Goal: Information Seeking & Learning: Learn about a topic

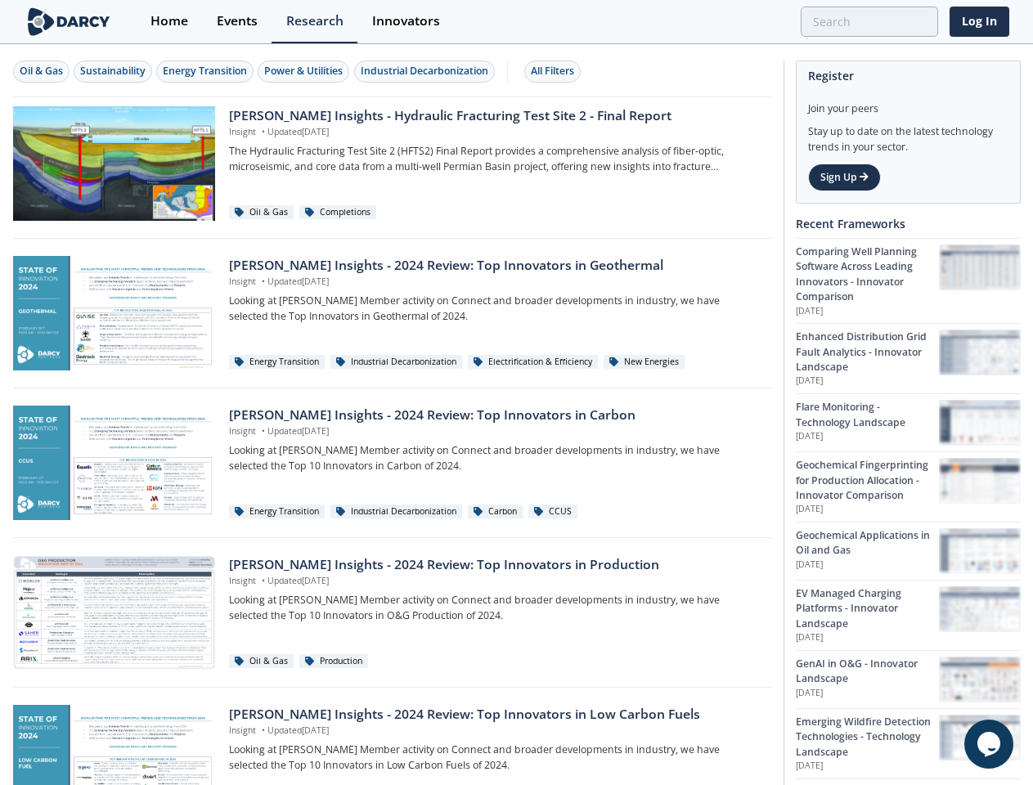
click at [42, 71] on div "Oil & Gas" at bounding box center [41, 71] width 43 height 15
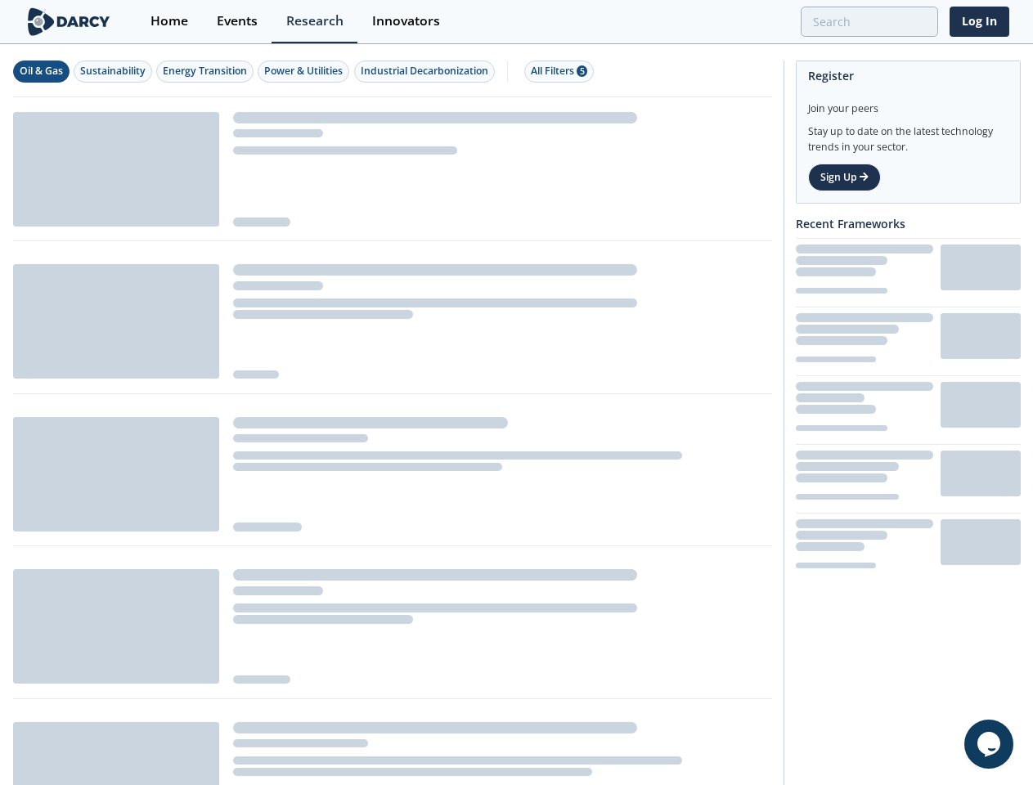
click at [114, 71] on div "Sustainability" at bounding box center [112, 71] width 65 height 15
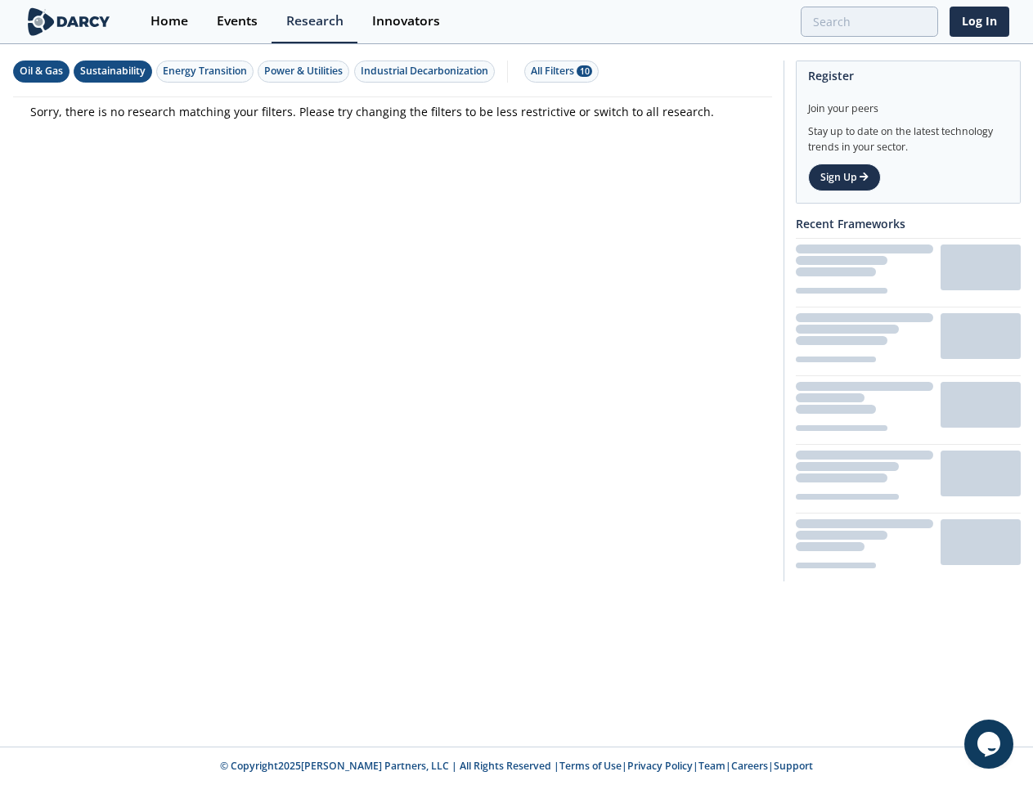
click at [206, 71] on div "Energy Transition" at bounding box center [205, 71] width 84 height 15
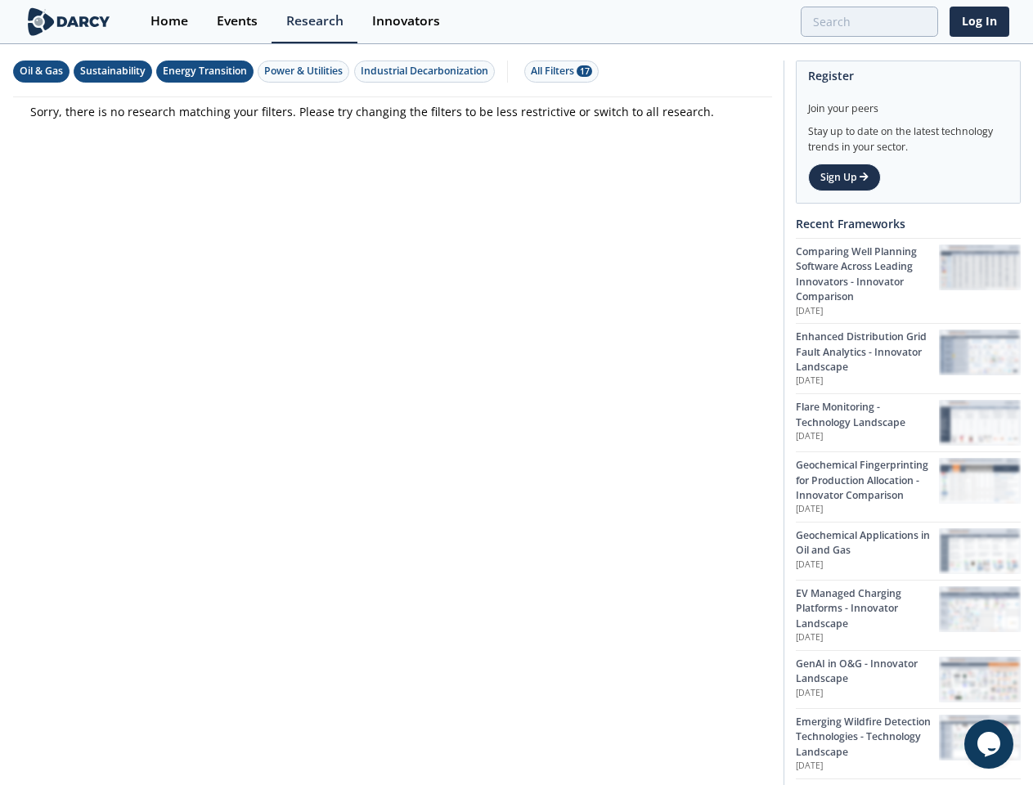
click at [306, 71] on div "Power & Utilities" at bounding box center [303, 71] width 78 height 15
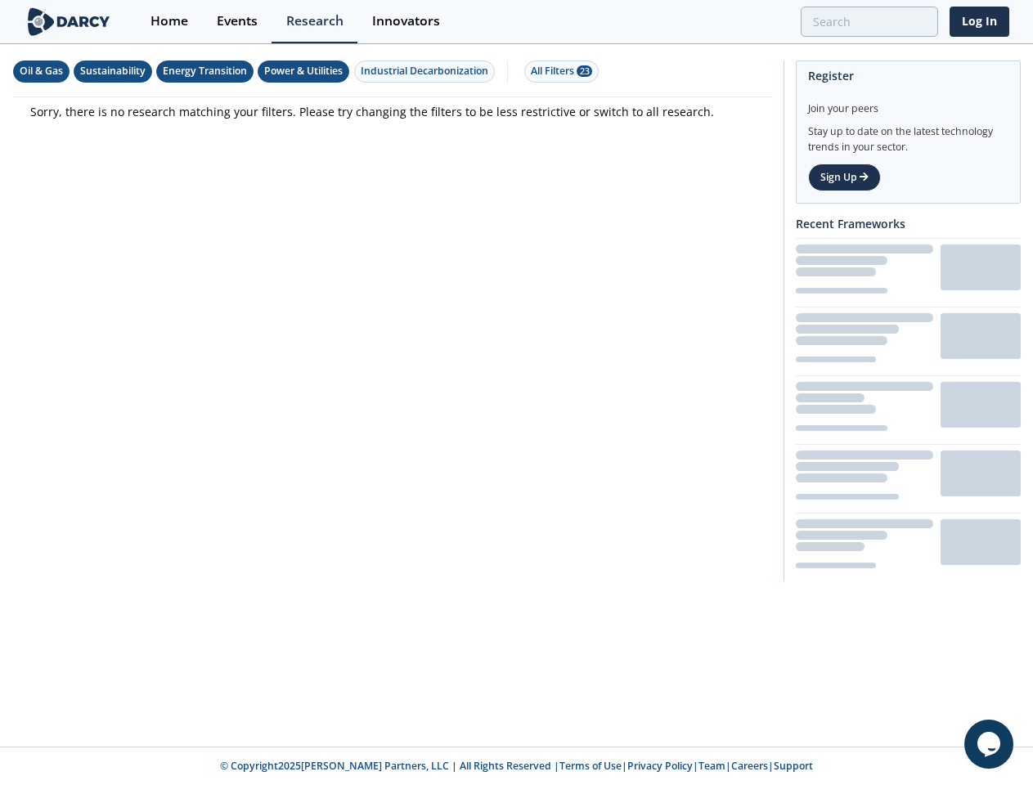
click at [427, 71] on div "Industrial Decarbonization" at bounding box center [425, 71] width 128 height 15
click at [557, 71] on div "All Filters 23" at bounding box center [561, 71] width 61 height 15
